Goal: Navigation & Orientation: Find specific page/section

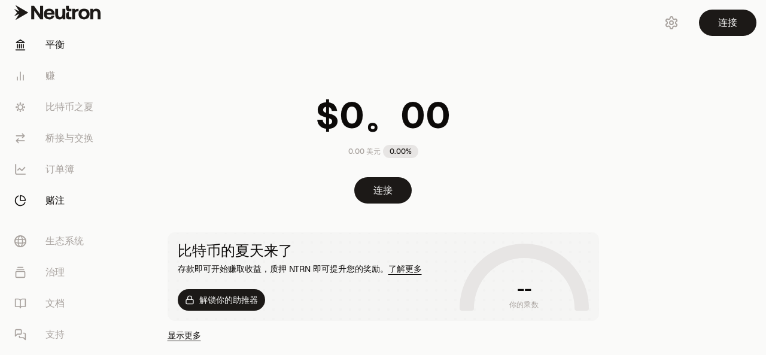
drag, startPoint x: 0, startPoint y: 0, endPoint x: 61, endPoint y: 197, distance: 206.0
click at [61, 197] on font "赌注" at bounding box center [54, 200] width 19 height 13
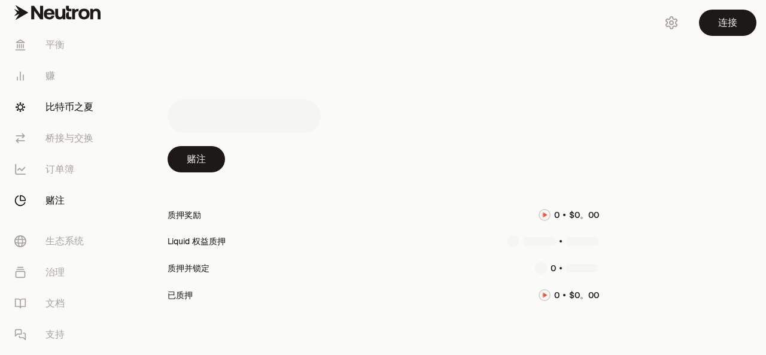
click at [74, 106] on font "比特币之夏" at bounding box center [69, 106] width 48 height 13
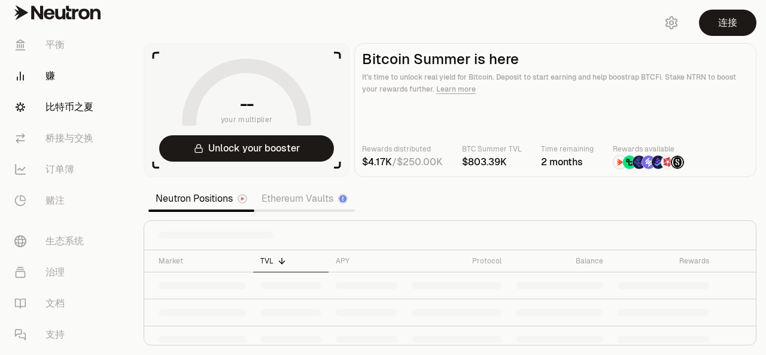
click at [44, 68] on link "赚" at bounding box center [67, 75] width 124 height 31
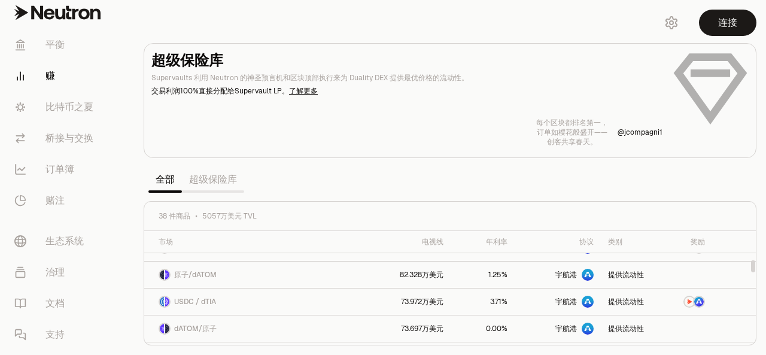
scroll to position [299, 0]
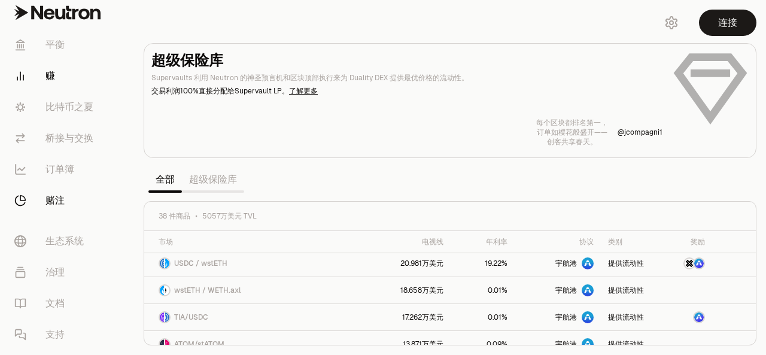
click at [61, 199] on font "赌注" at bounding box center [54, 200] width 19 height 13
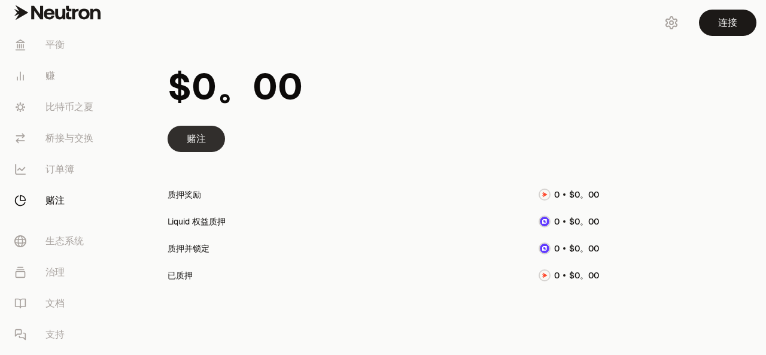
scroll to position [67, 0]
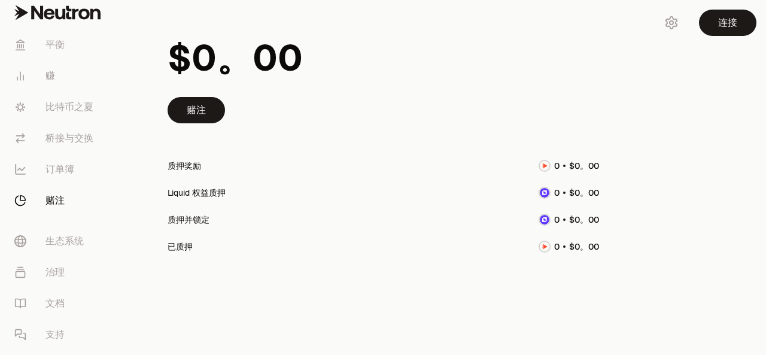
click at [544, 193] on img at bounding box center [545, 193] width 10 height 10
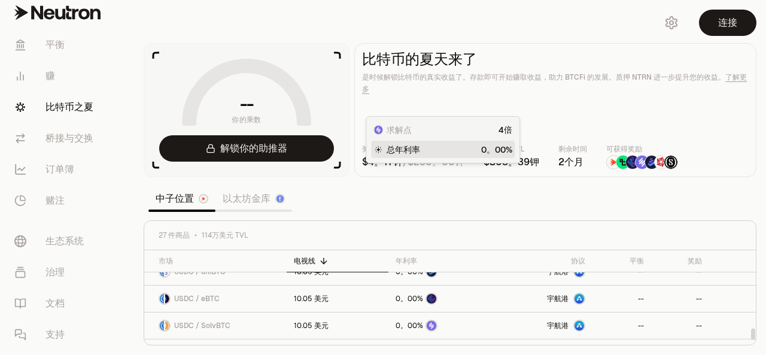
scroll to position [647, 0]
